Goal: Task Accomplishment & Management: Manage account settings

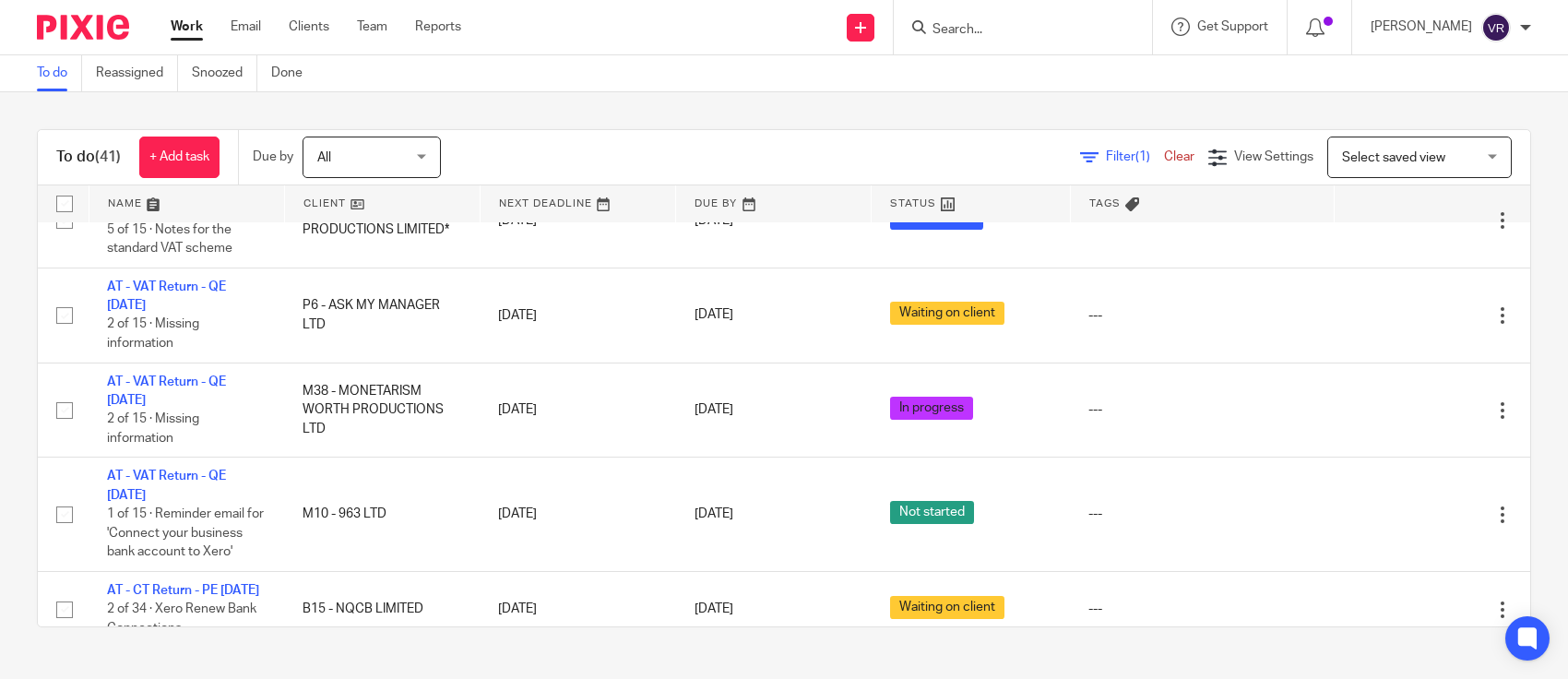
scroll to position [3593, 0]
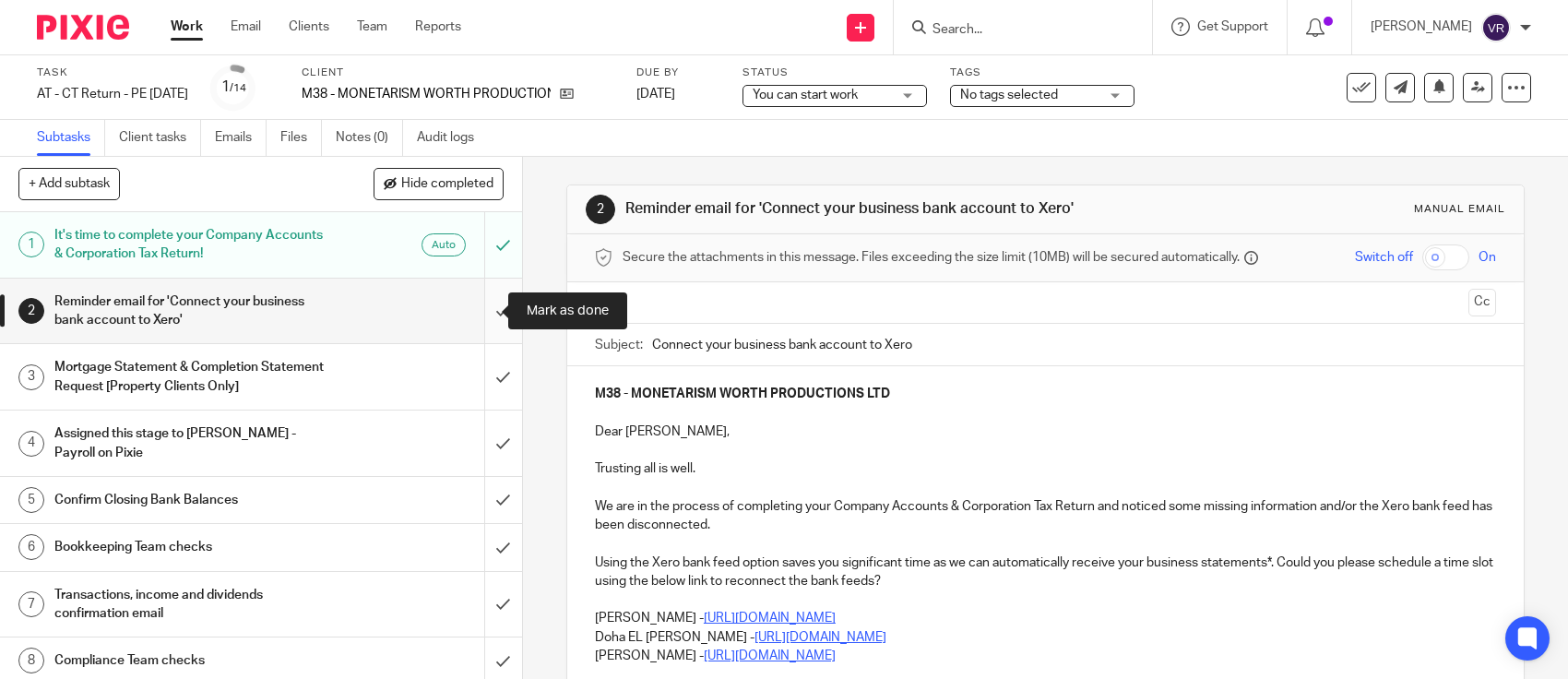
click at [485, 310] on input "submit" at bounding box center [260, 310] width 522 height 65
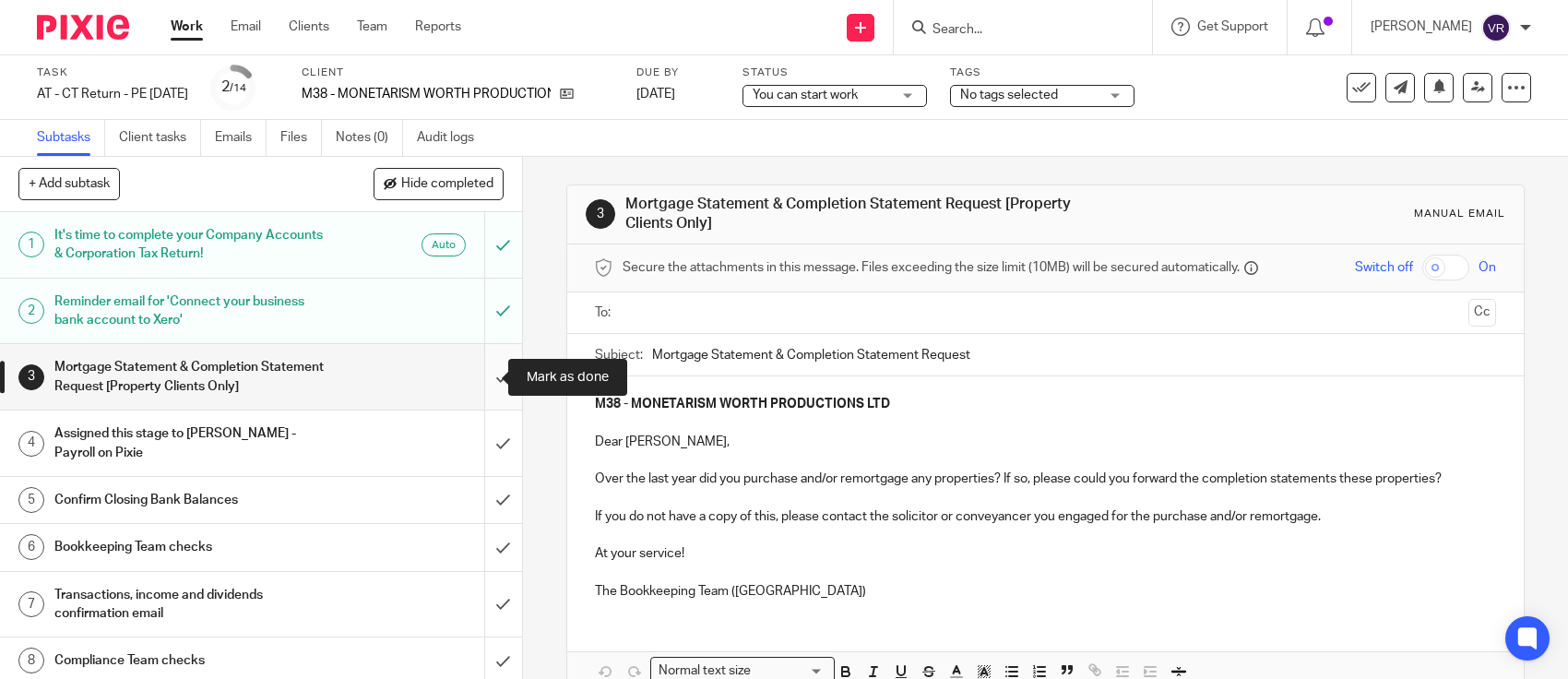
click at [476, 376] on input "submit" at bounding box center [260, 376] width 522 height 65
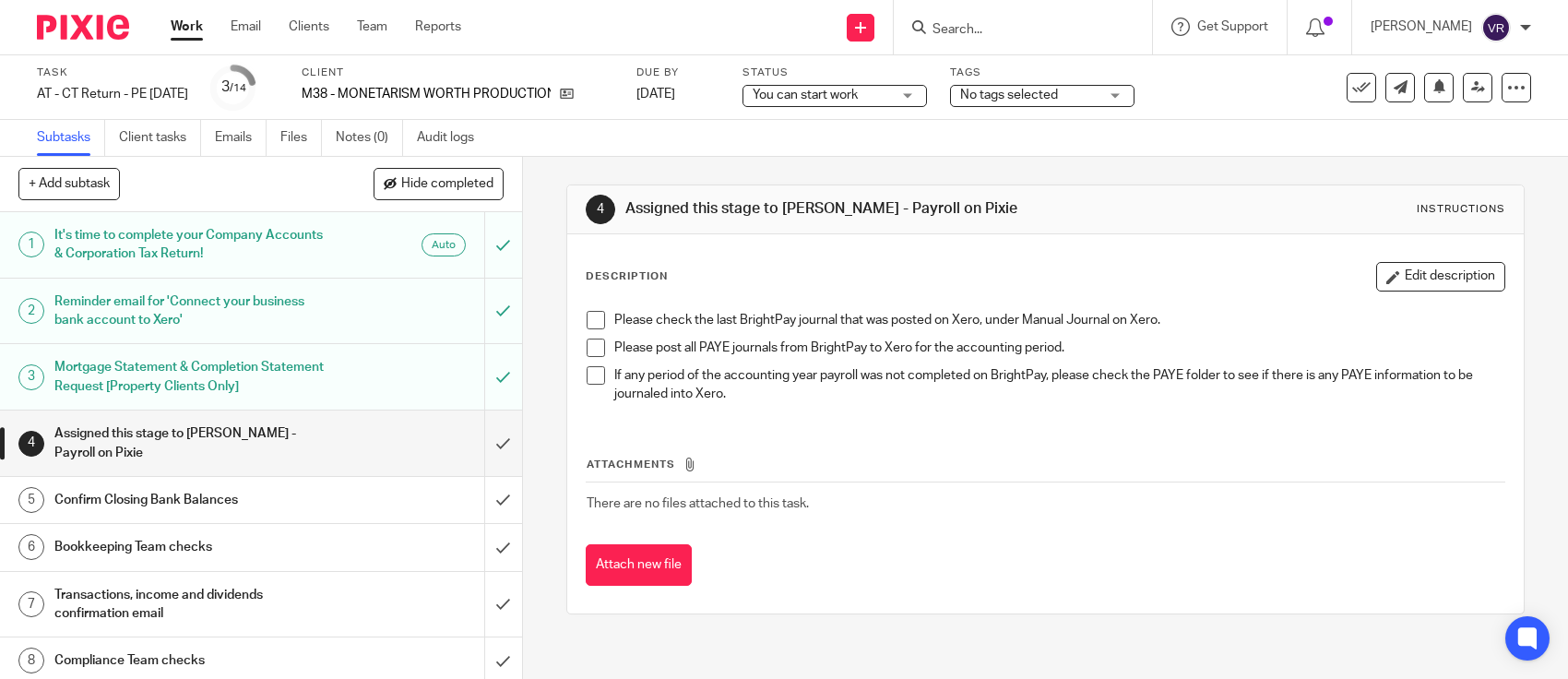
click at [927, 89] on div "You can start work You can start work" at bounding box center [835, 95] width 185 height 22
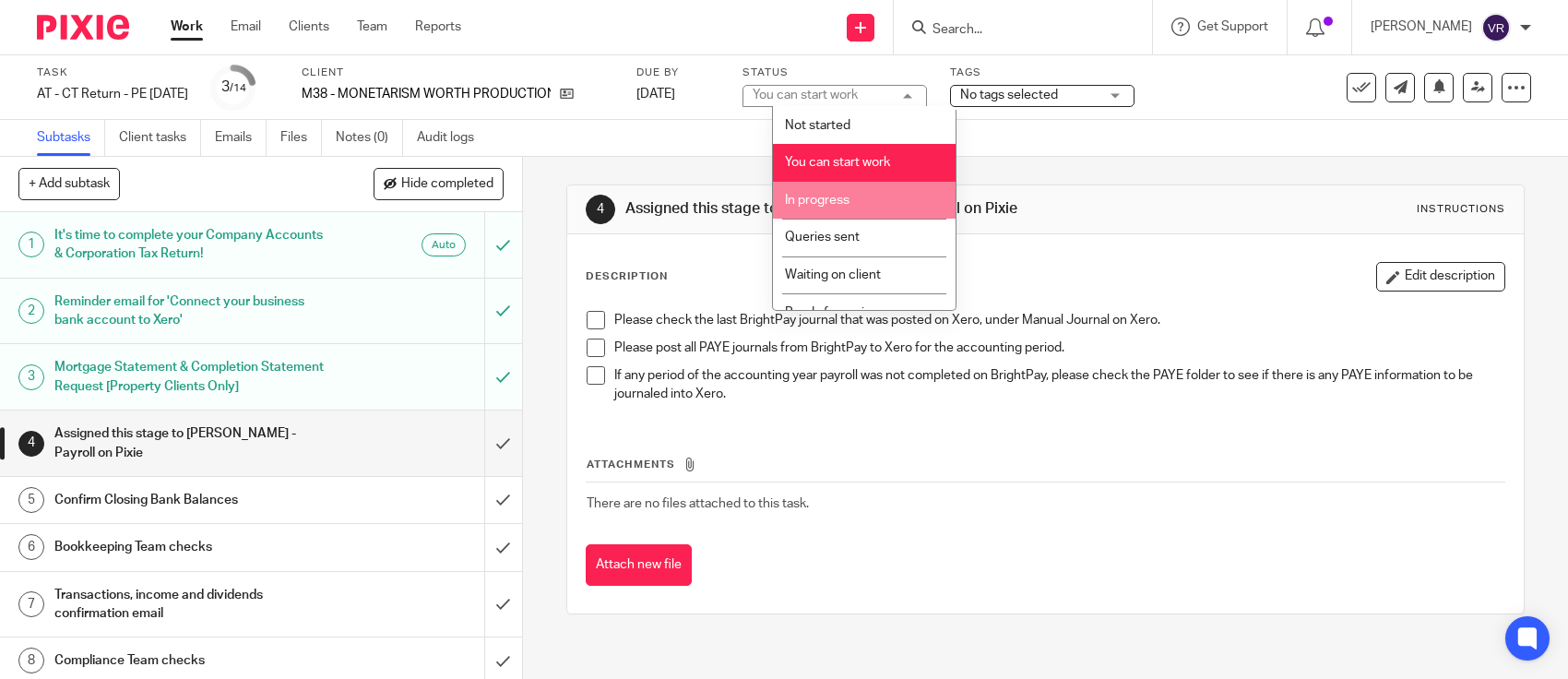
click at [865, 194] on li "In progress" at bounding box center [864, 201] width 183 height 38
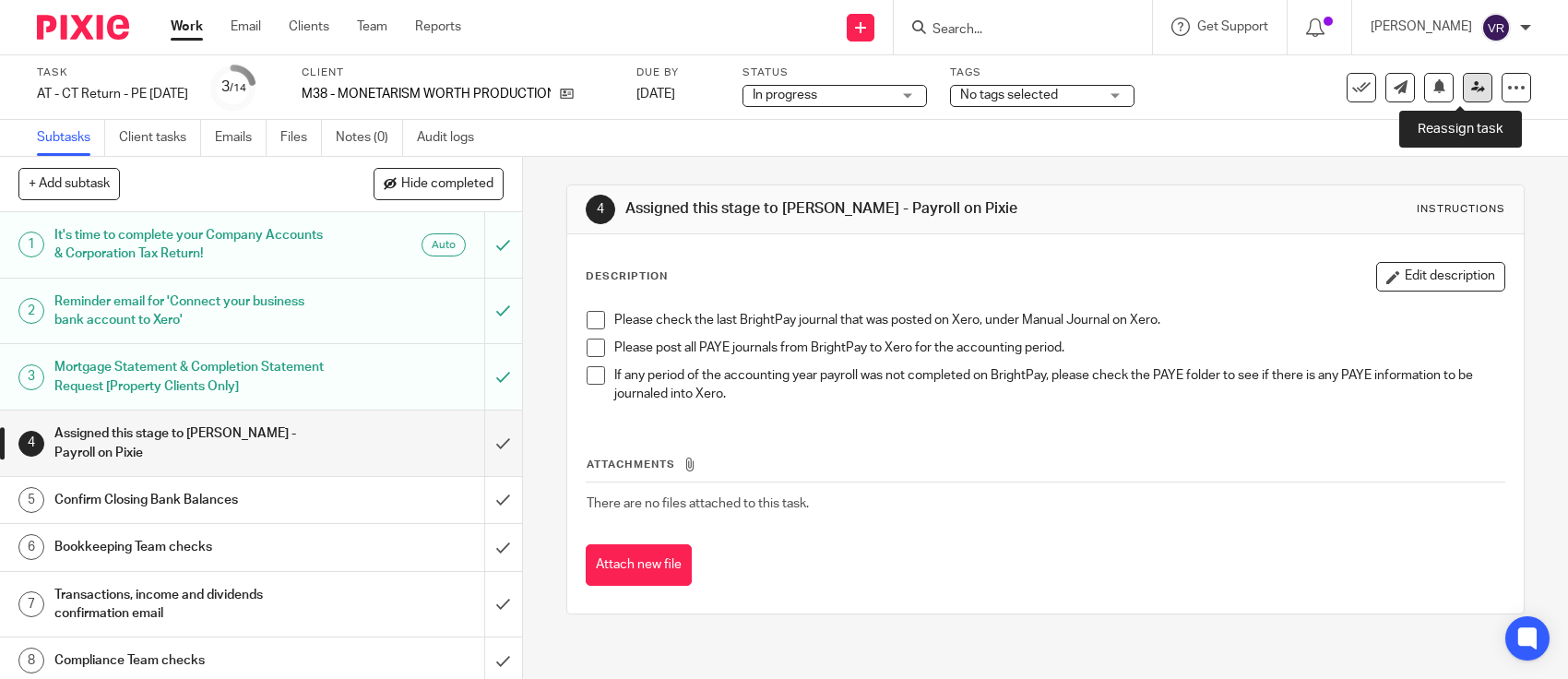
click at [1471, 86] on icon at bounding box center [1477, 87] width 14 height 14
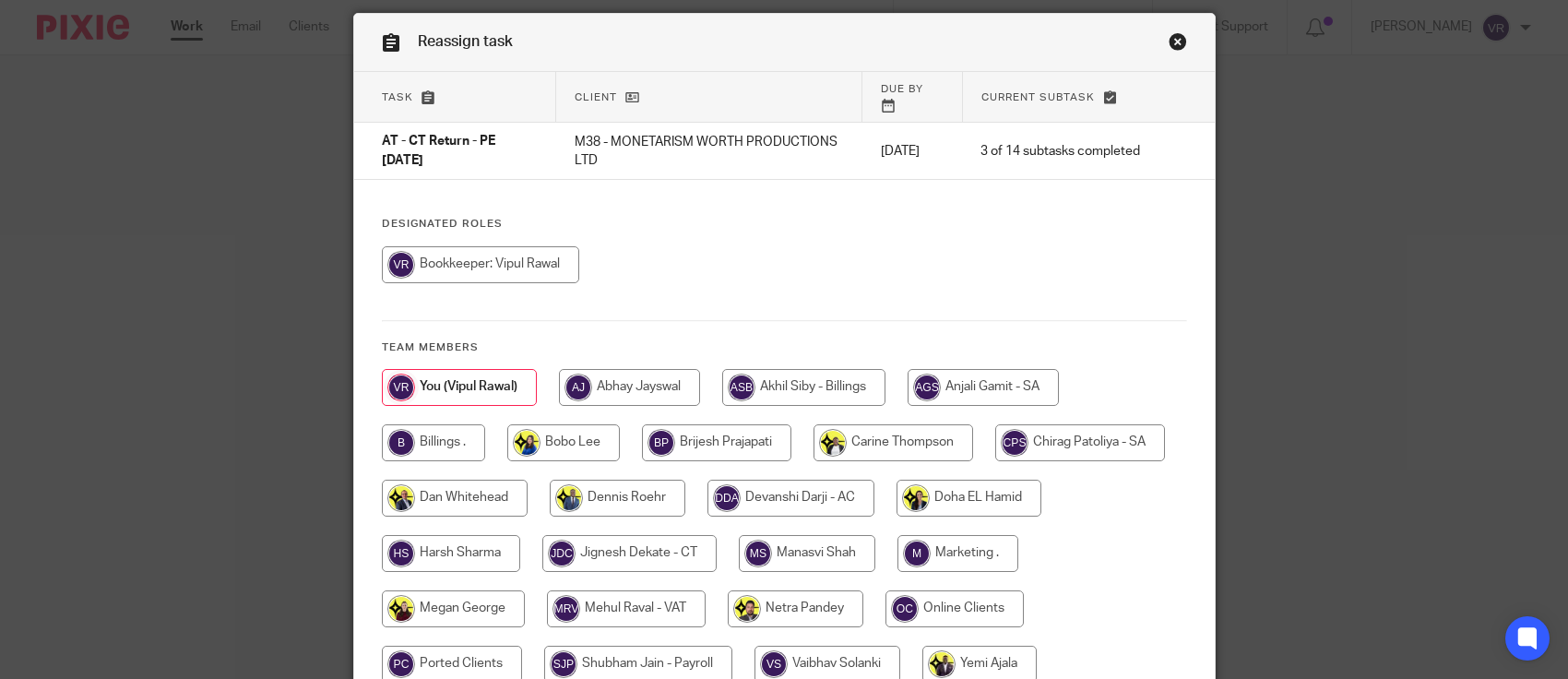
scroll to position [115, 0]
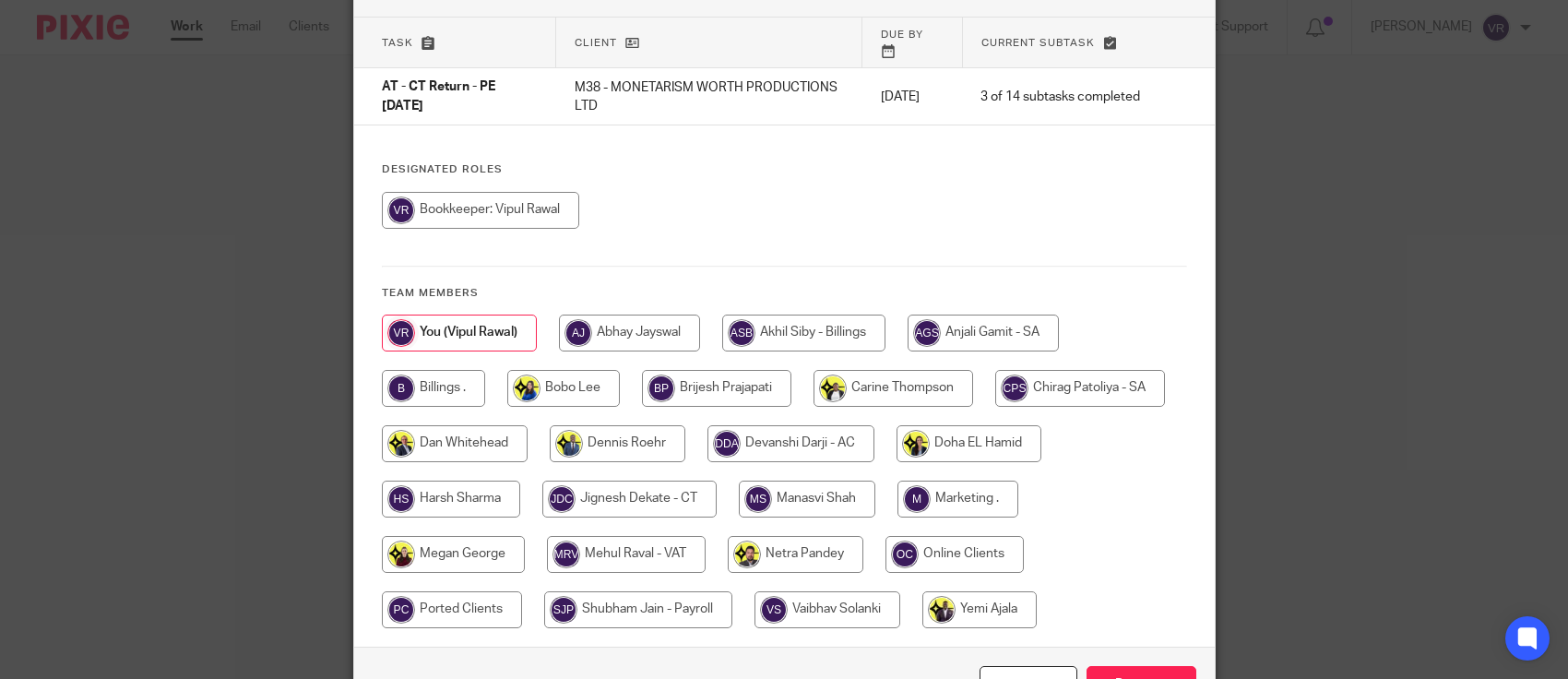
click at [732, 600] on input "radio" at bounding box center [638, 609] width 188 height 37
radio input "true"
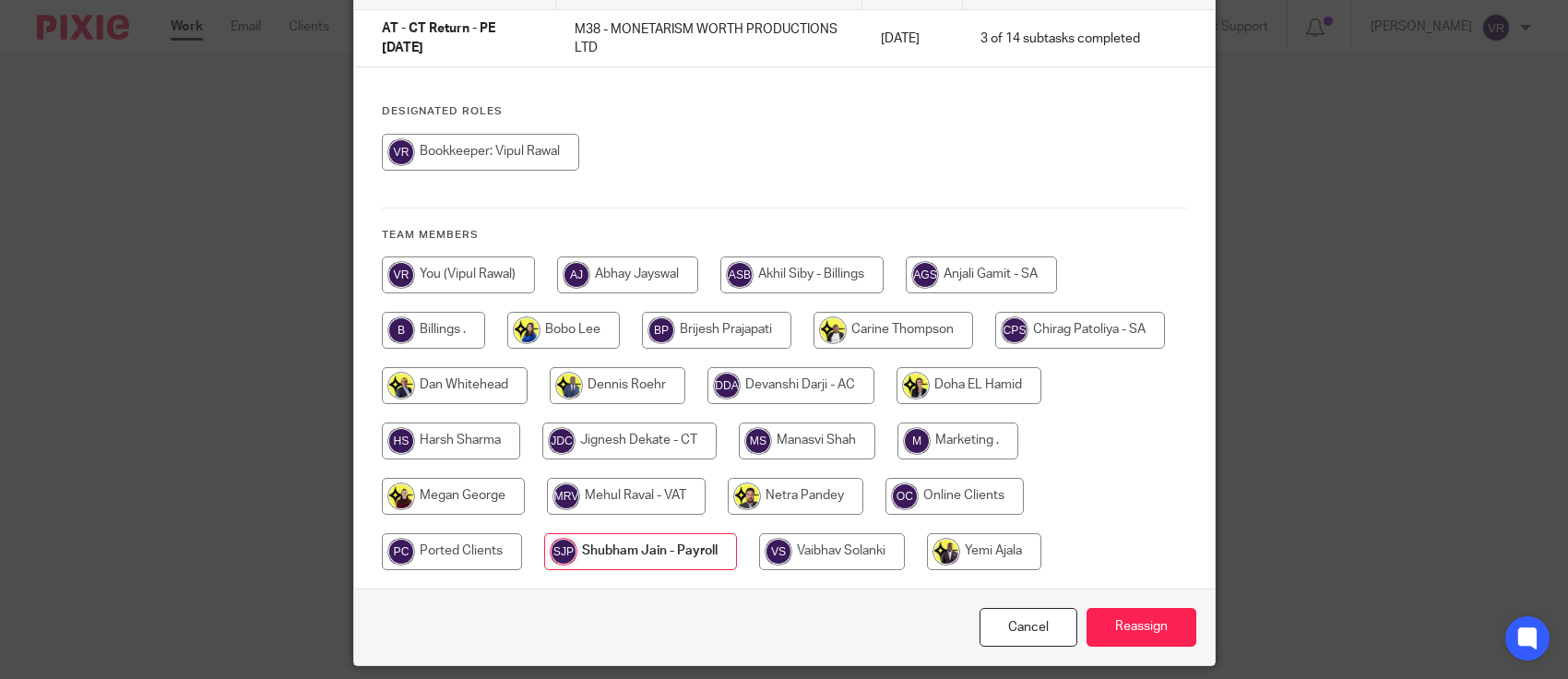
scroll to position [276, 0]
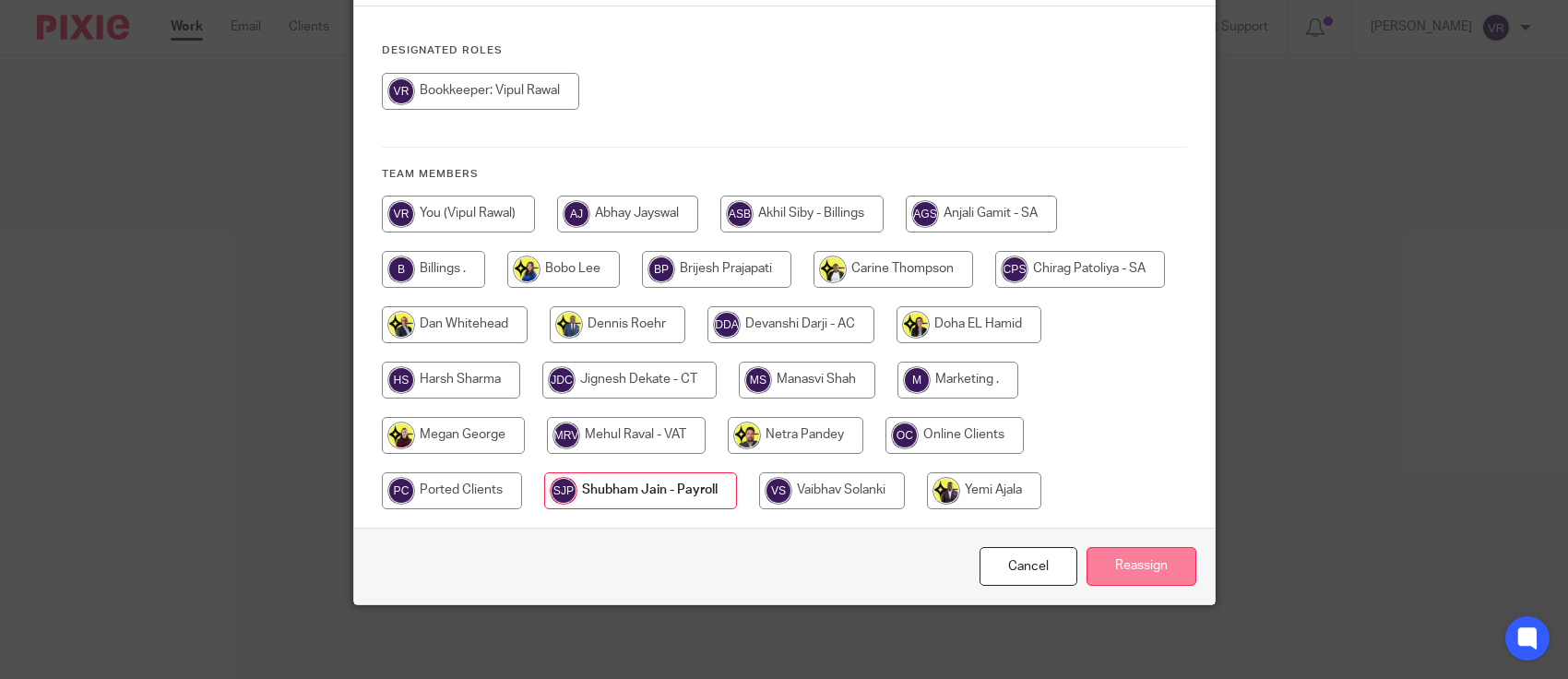
click at [1164, 570] on input "Reassign" at bounding box center [1142, 567] width 109 height 40
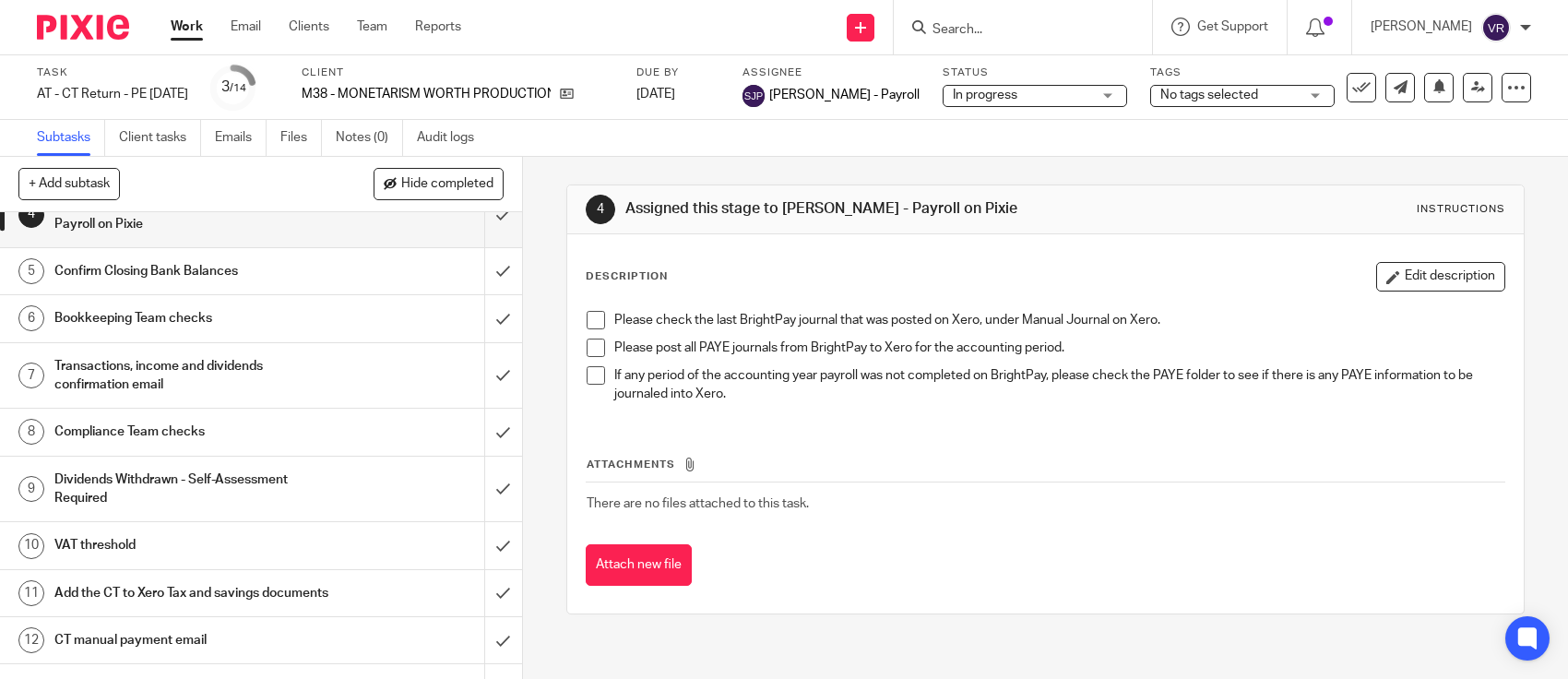
scroll to position [230, 0]
click at [112, 320] on h1 "Bookkeeping Team checks" at bounding box center [192, 316] width 274 height 27
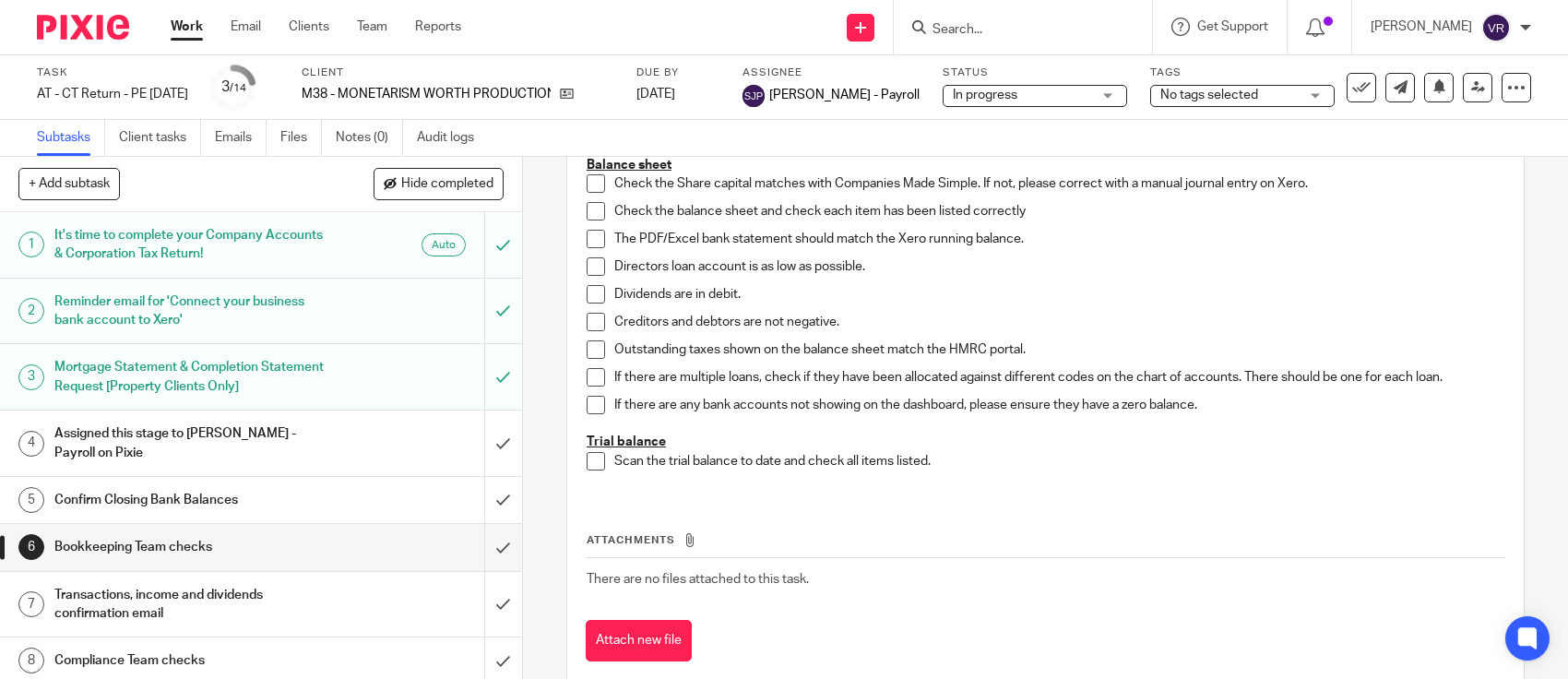
scroll to position [742, 0]
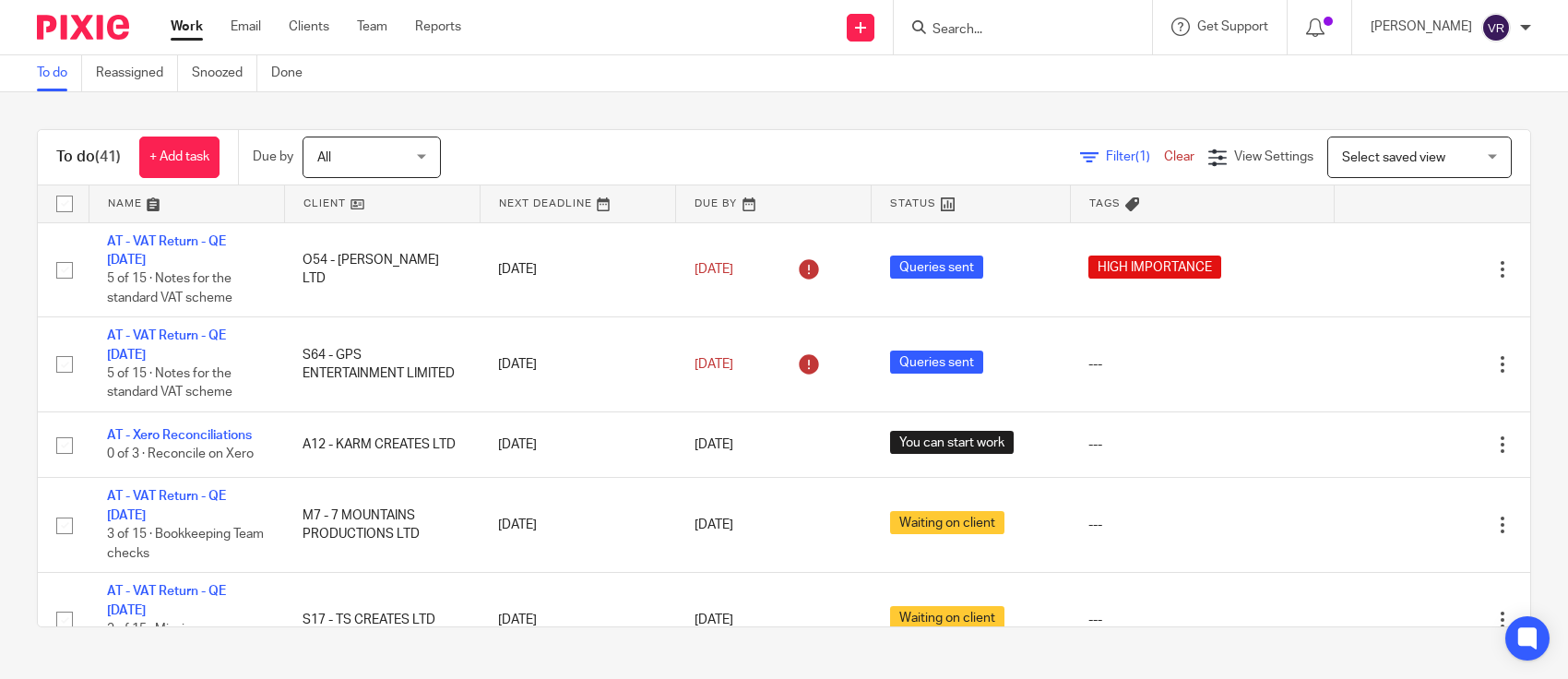
scroll to position [1462, 0]
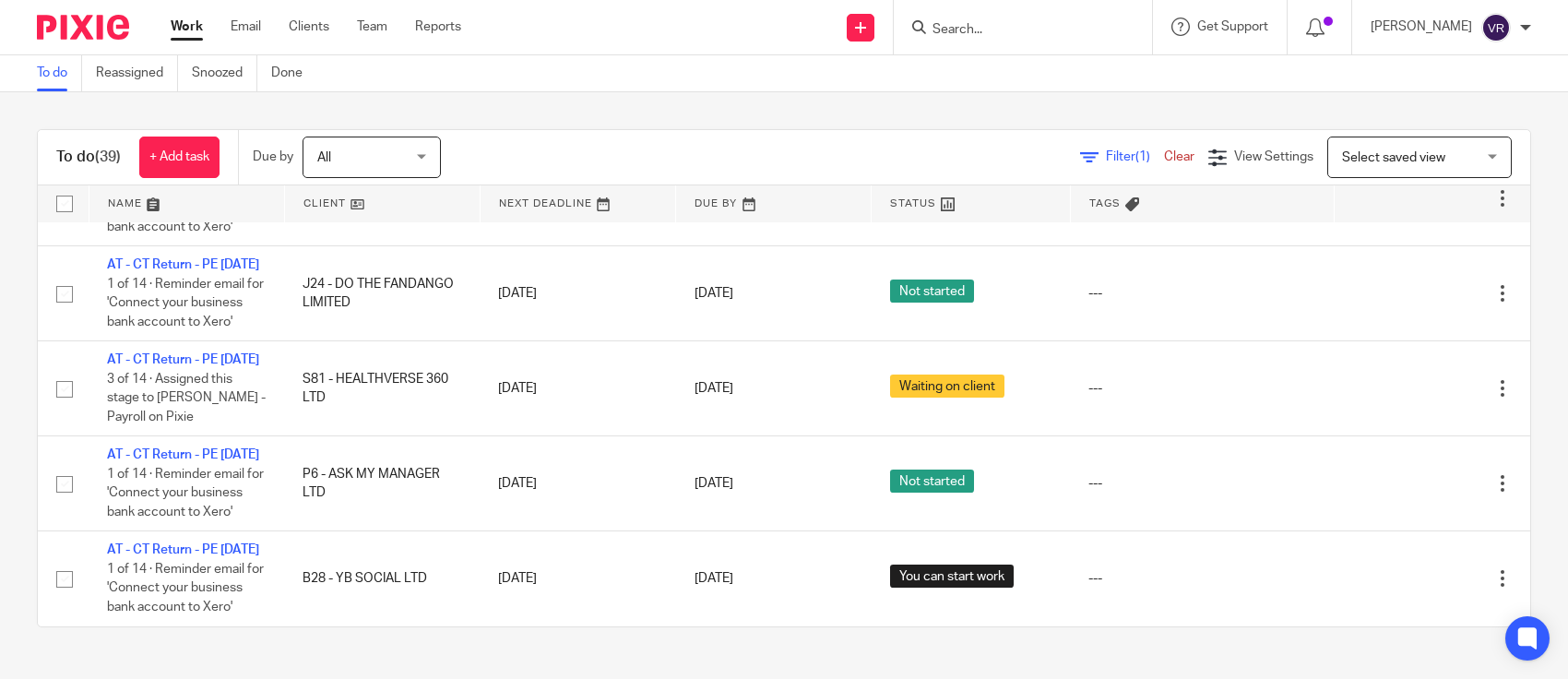
scroll to position [3329, 0]
